Goal: Find specific page/section: Find specific page/section

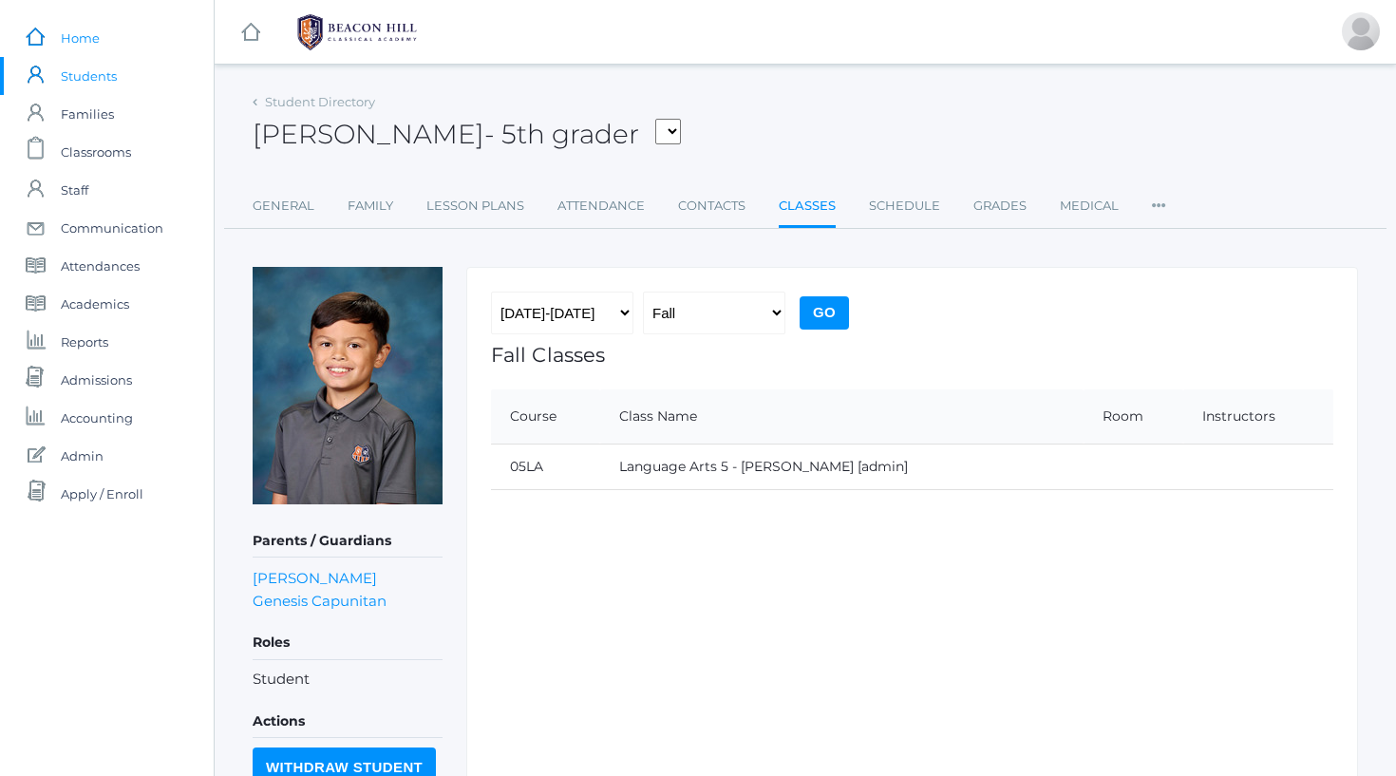
click at [77, 35] on span "Home" at bounding box center [80, 38] width 39 height 38
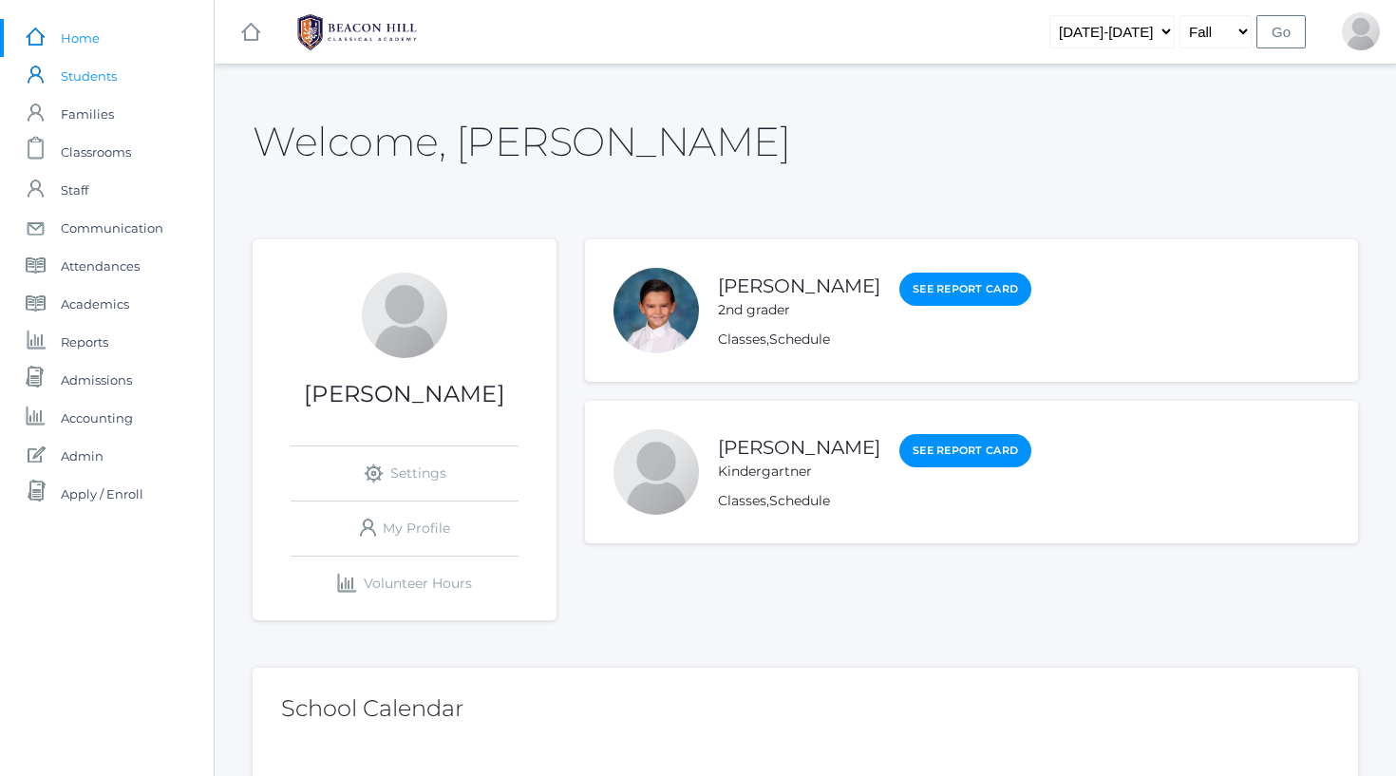
click at [89, 82] on span "Students" at bounding box center [89, 76] width 56 height 38
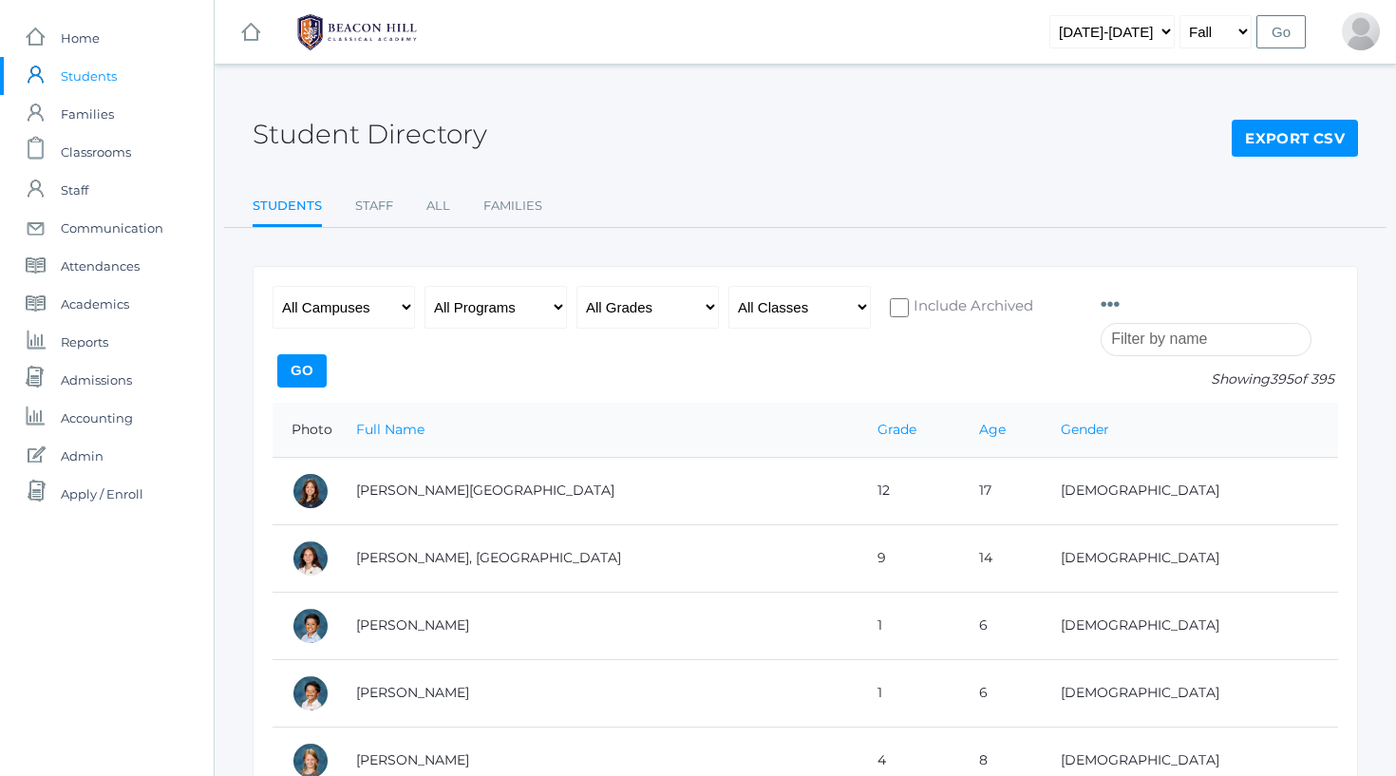
click at [1151, 338] on input "search" at bounding box center [1206, 339] width 211 height 33
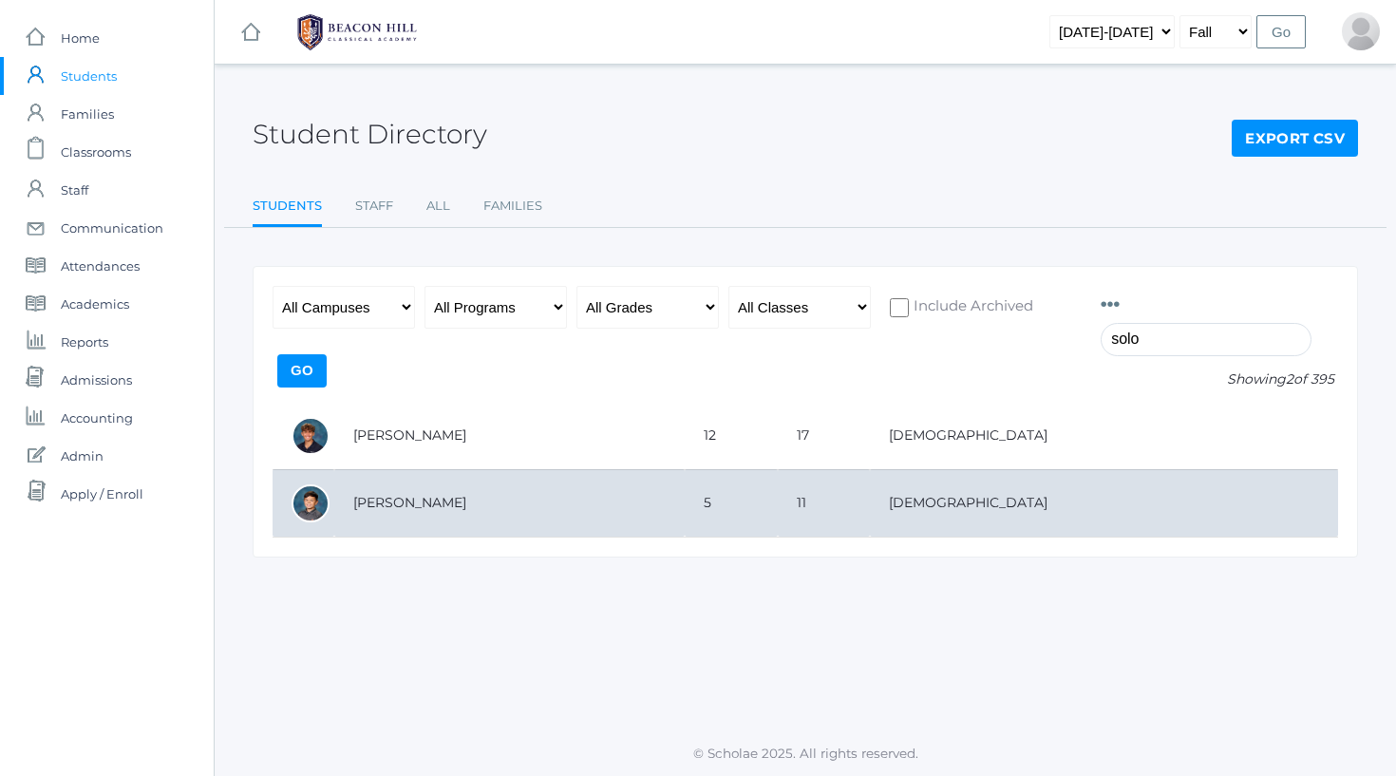
type input "solo"
click at [685, 477] on td "[PERSON_NAME]" at bounding box center [509, 502] width 350 height 67
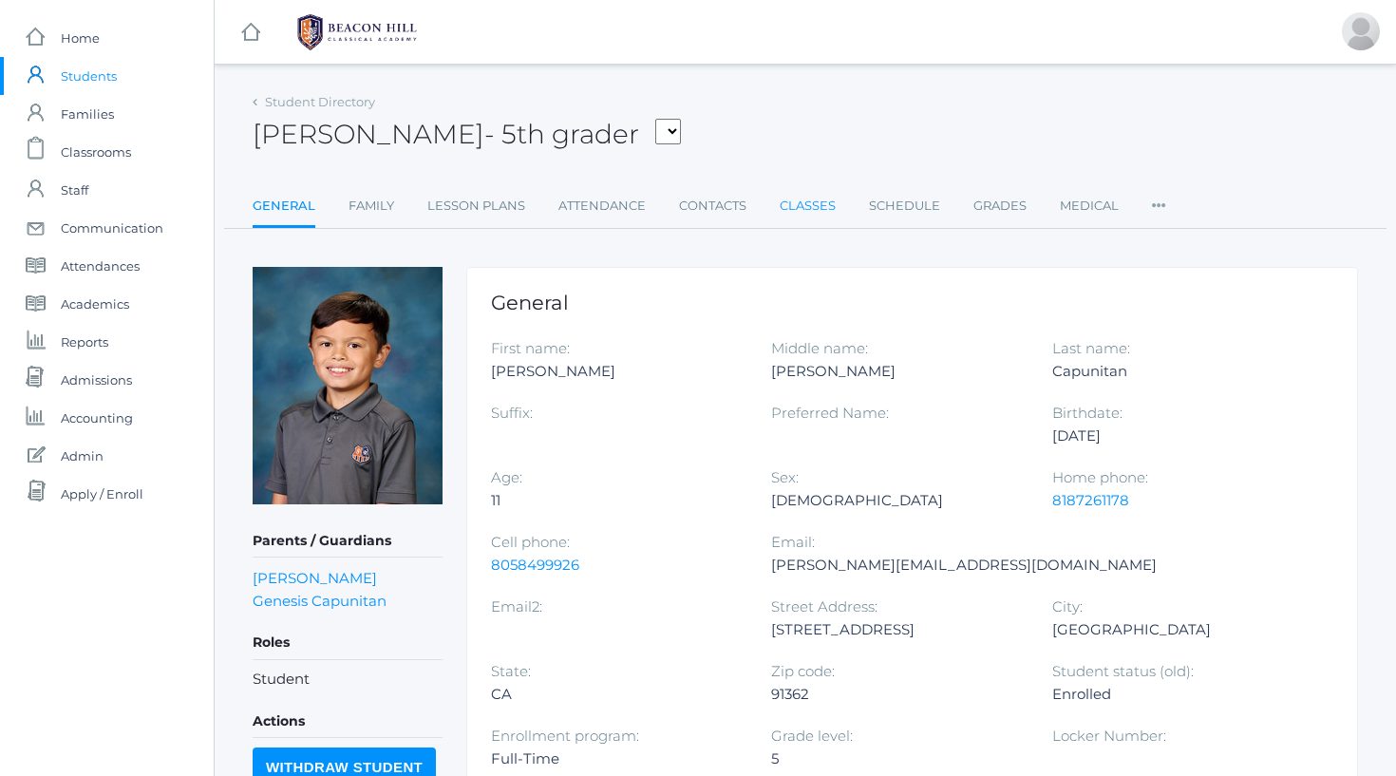
click at [801, 210] on link "Classes" at bounding box center [808, 206] width 56 height 38
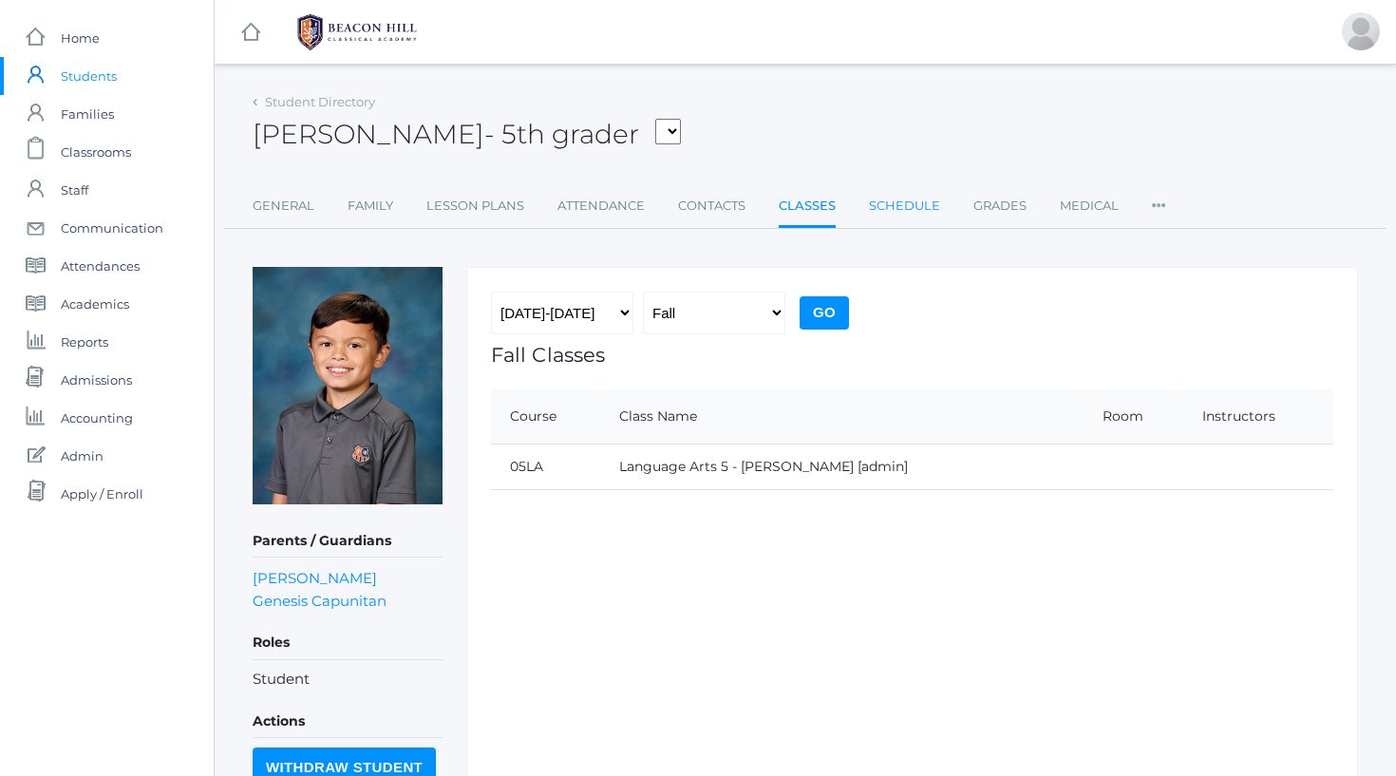
click at [907, 198] on link "Schedule" at bounding box center [904, 206] width 71 height 38
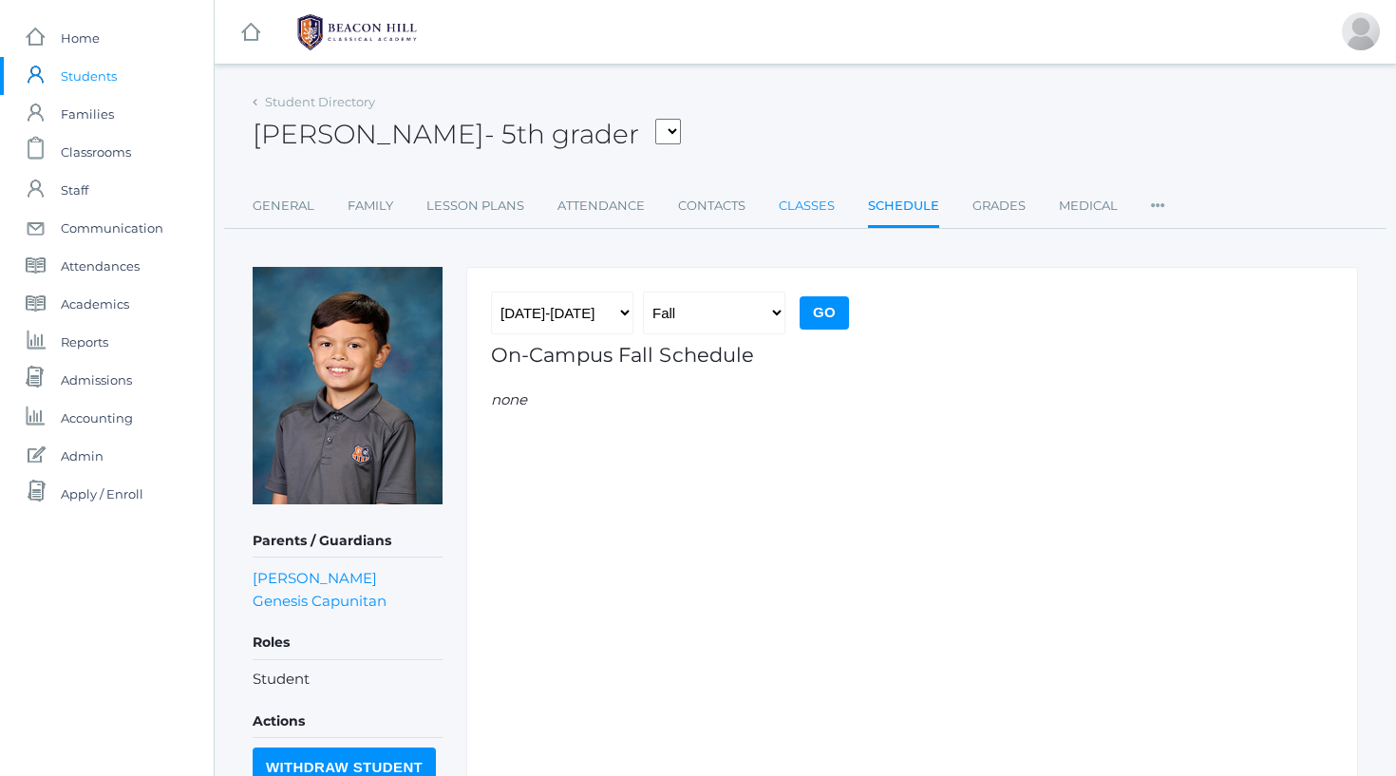
click at [812, 202] on link "Classes" at bounding box center [807, 206] width 56 height 38
